Goal: Communication & Community: Answer question/provide support

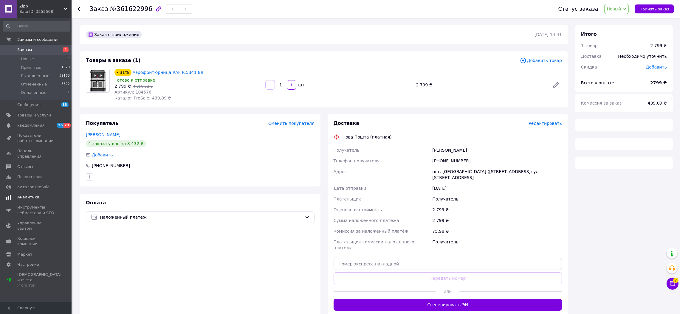
click at [35, 127] on span "Уведомления" at bounding box center [30, 125] width 27 height 5
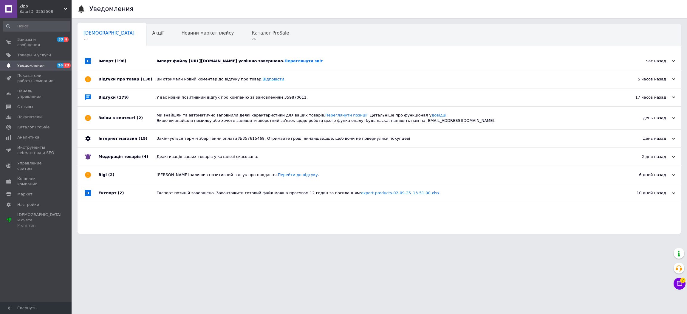
click at [262, 79] on link "Відповісти" at bounding box center [272, 79] width 21 height 4
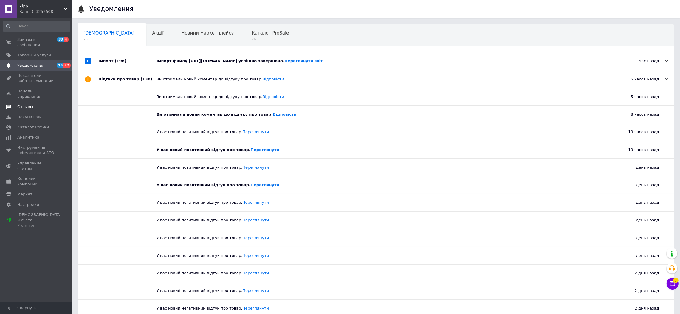
click at [30, 102] on link "Отзывы" at bounding box center [36, 107] width 73 height 10
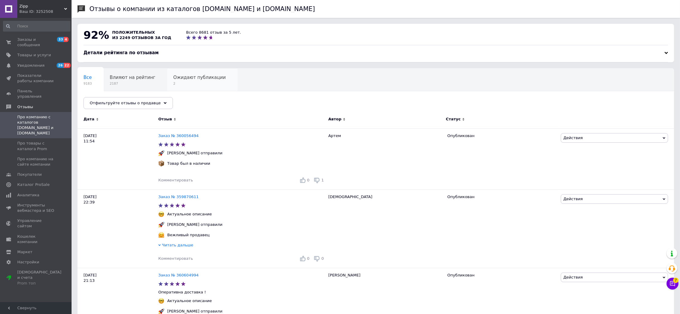
click at [187, 82] on span "2" at bounding box center [199, 83] width 52 height 4
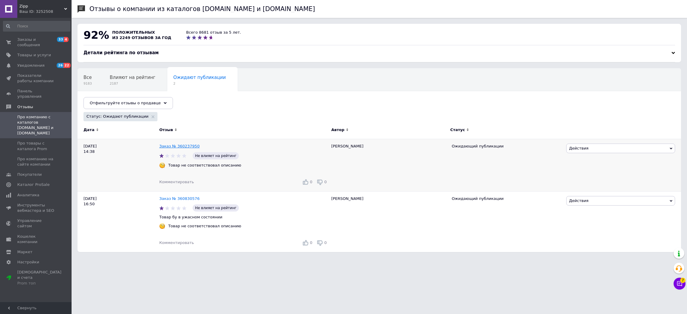
click at [190, 145] on link "Заказ № 360237950" at bounding box center [179, 146] width 40 height 4
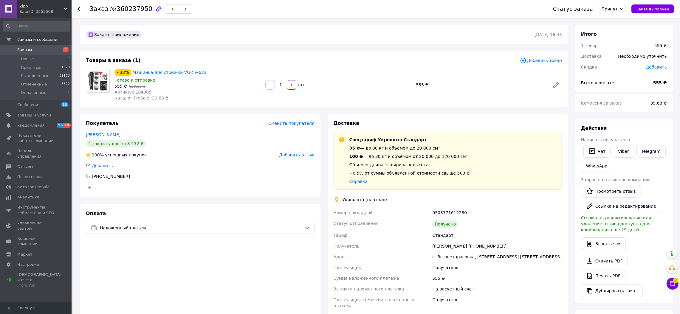
click at [38, 51] on span "Заказы" at bounding box center [36, 49] width 38 height 5
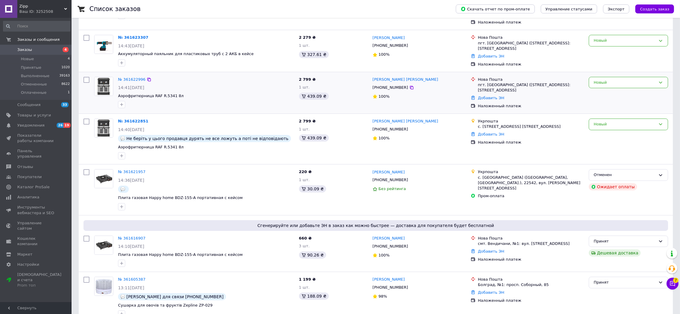
scroll to position [134, 0]
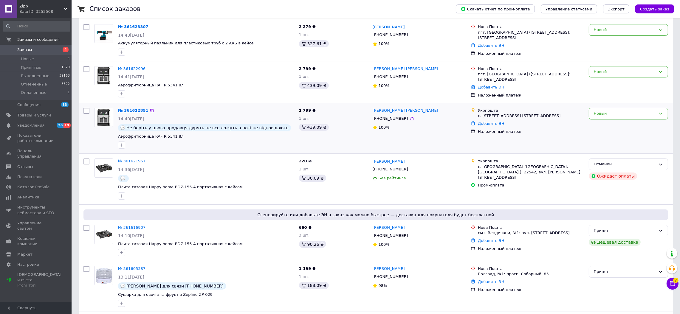
click at [135, 108] on link "№ 361622851" at bounding box center [133, 110] width 30 height 4
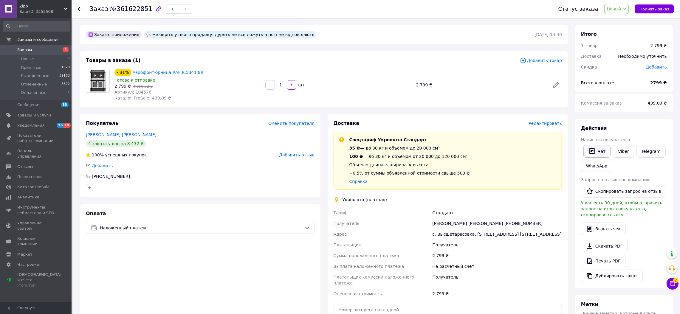
click at [597, 150] on button "Чат" at bounding box center [596, 151] width 27 height 13
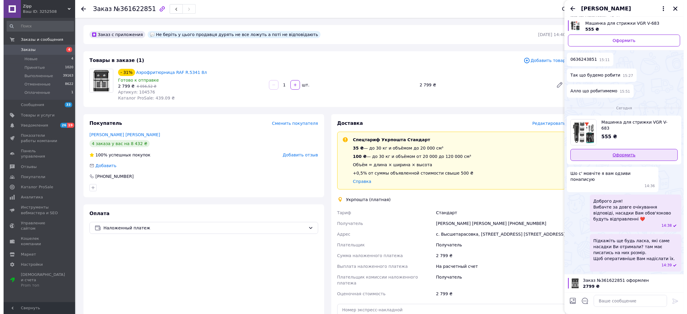
scroll to position [316, 0]
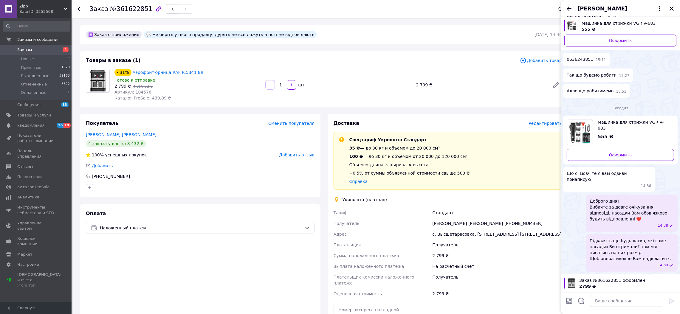
drag, startPoint x: 139, startPoint y: 280, endPoint x: 115, endPoint y: 276, distance: 24.8
click at [139, 280] on div "Оплата Наложенный платеж" at bounding box center [200, 283] width 241 height 158
click at [33, 126] on span "Уведомления" at bounding box center [30, 125] width 27 height 5
